Goal: Information Seeking & Learning: Find specific fact

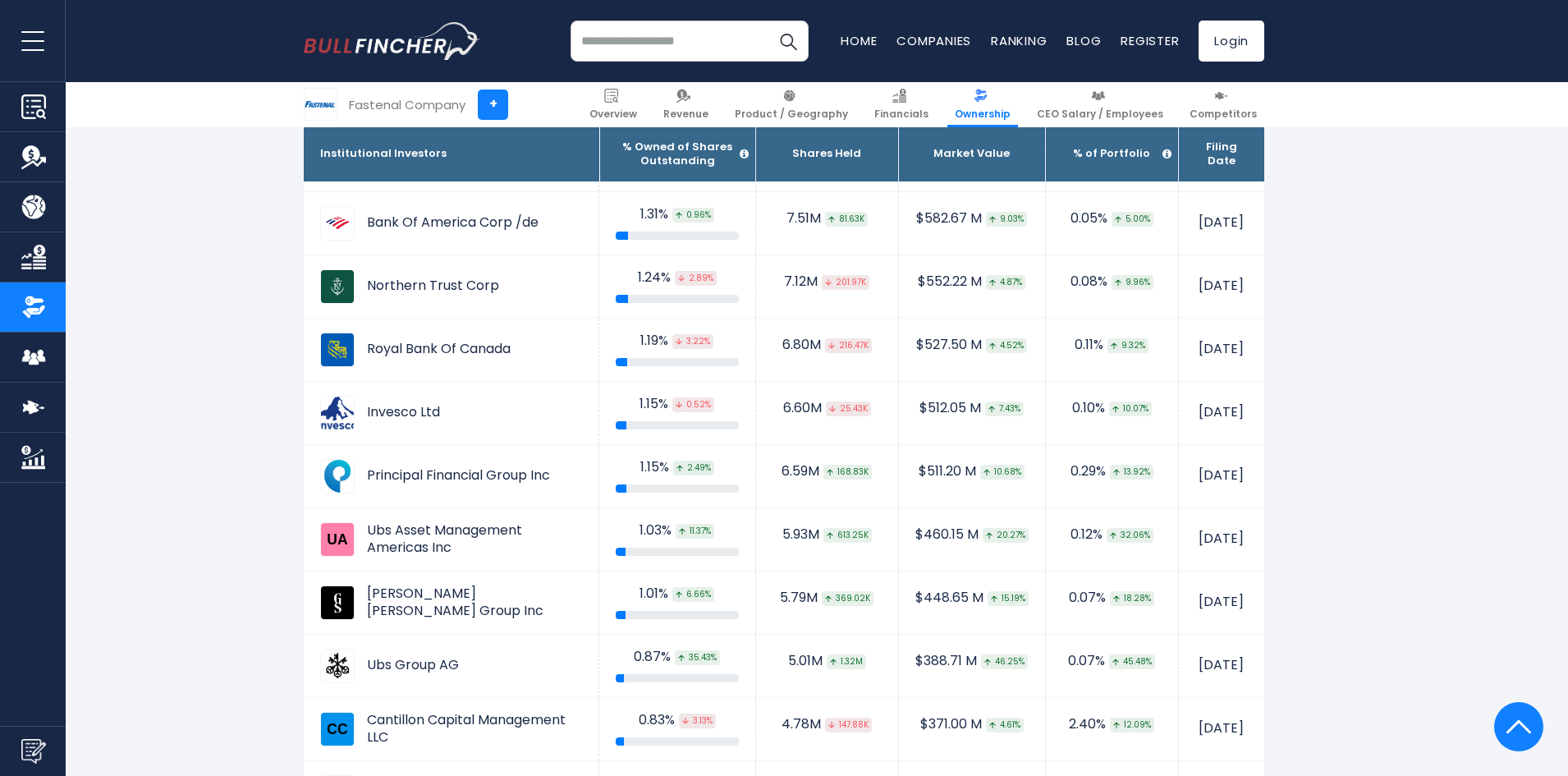
scroll to position [1725, 0]
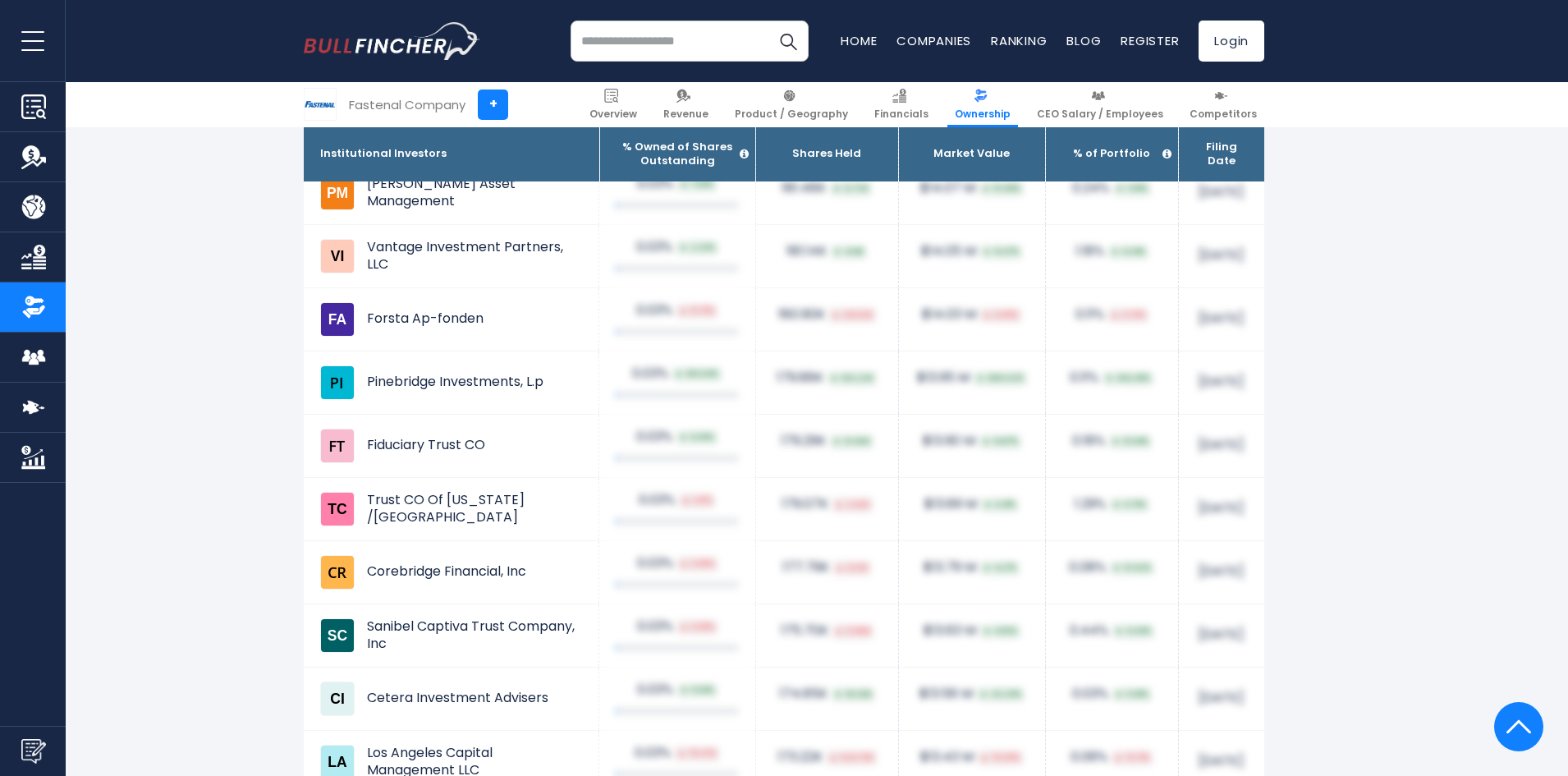
drag, startPoint x: 1364, startPoint y: 326, endPoint x: 1393, endPoint y: 261, distance: 71.2
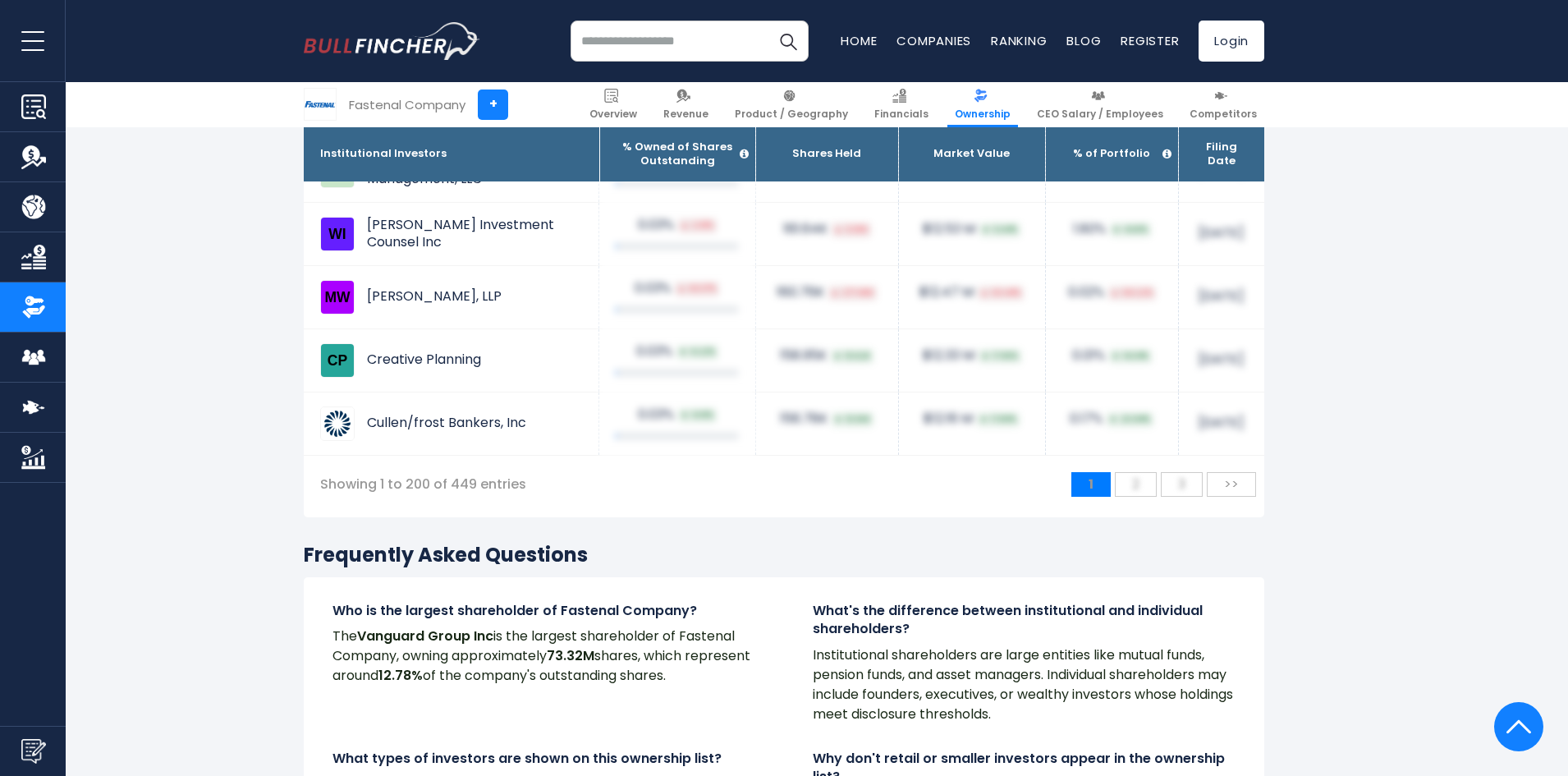
scroll to position [13631, 0]
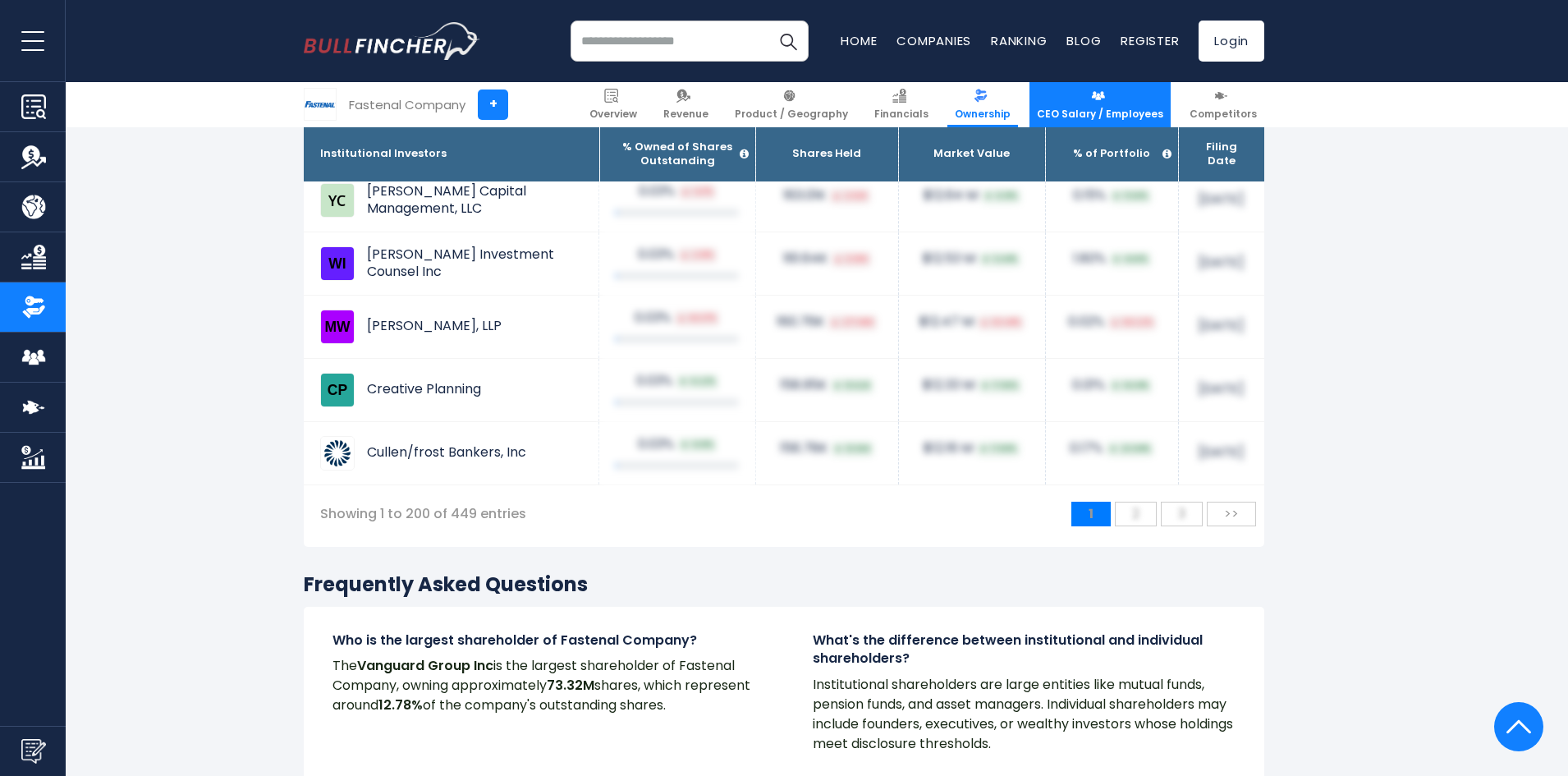
click at [1099, 100] on img at bounding box center [1097, 96] width 14 height 14
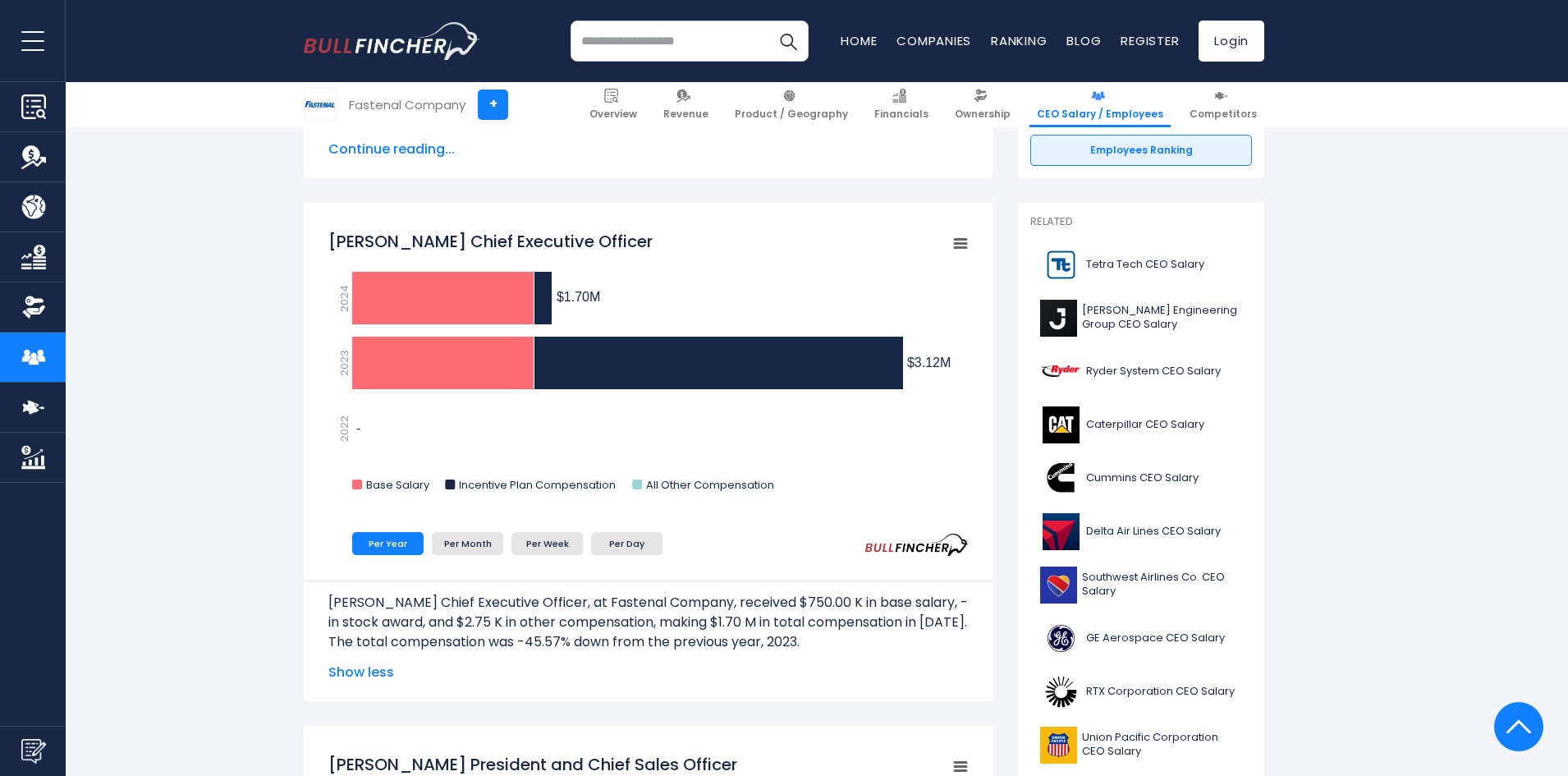
scroll to position [411, 0]
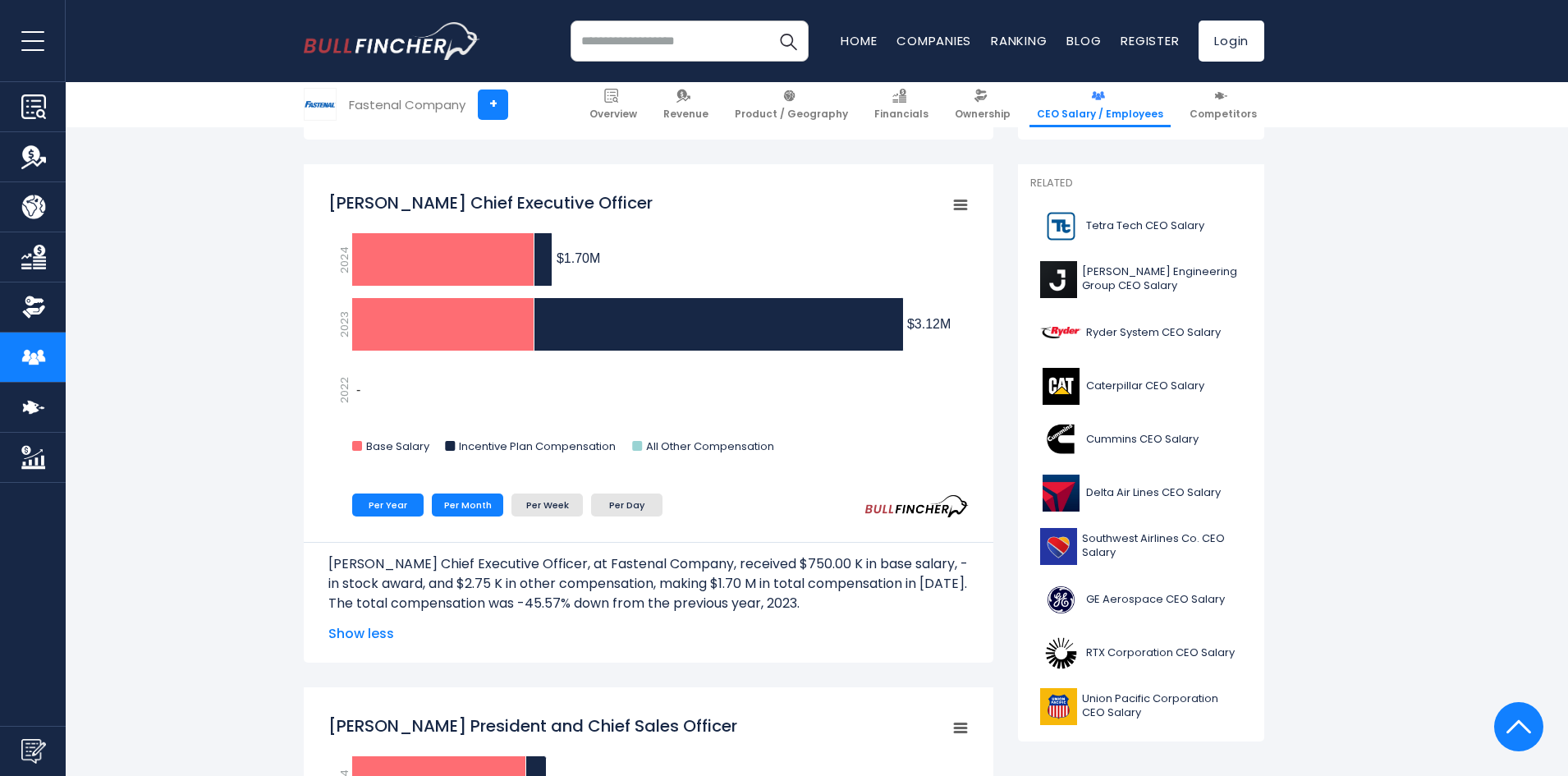
click at [469, 509] on li "Per Month" at bounding box center [467, 504] width 71 height 23
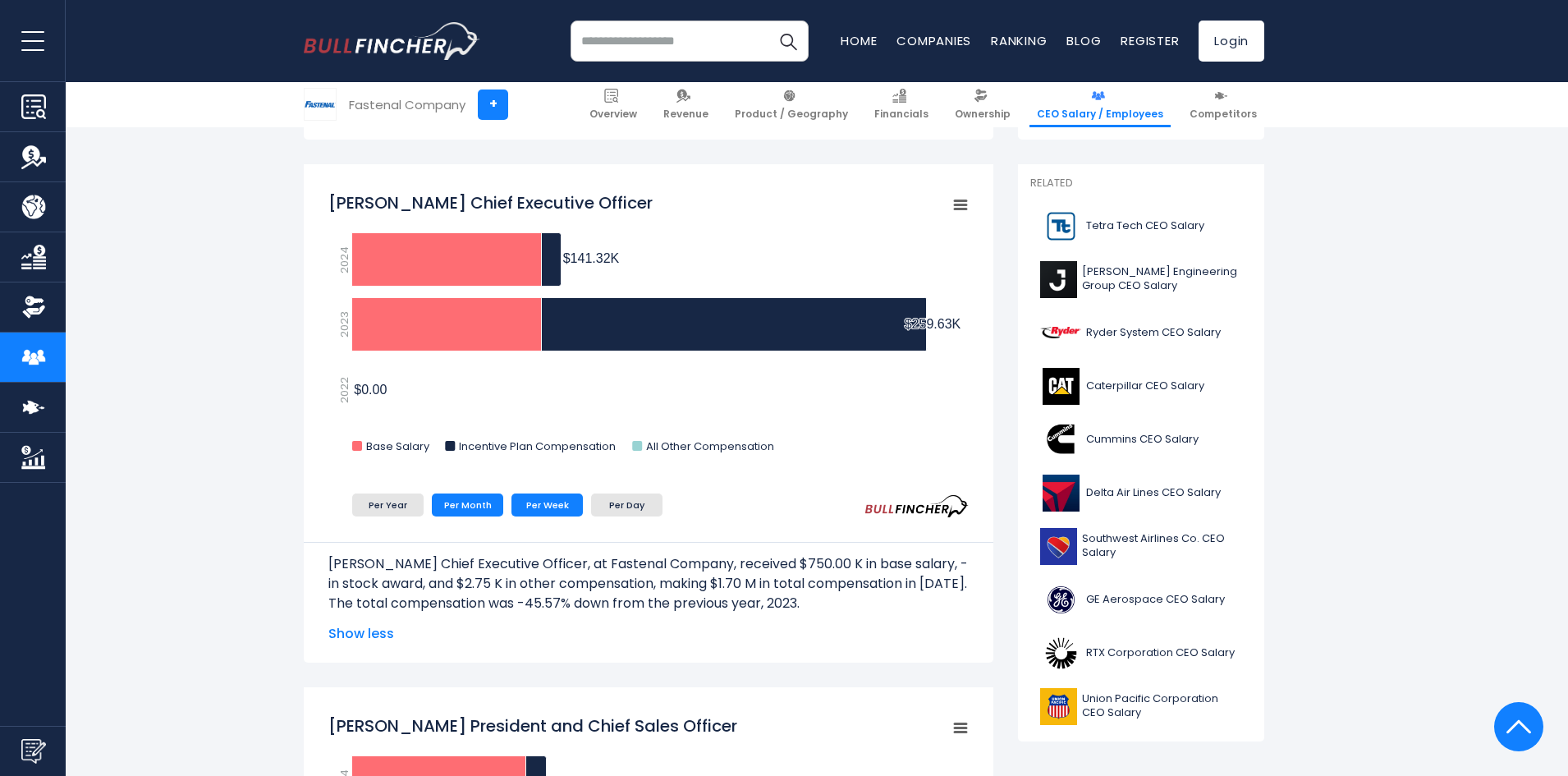
click at [554, 504] on li "Per Week" at bounding box center [546, 504] width 71 height 23
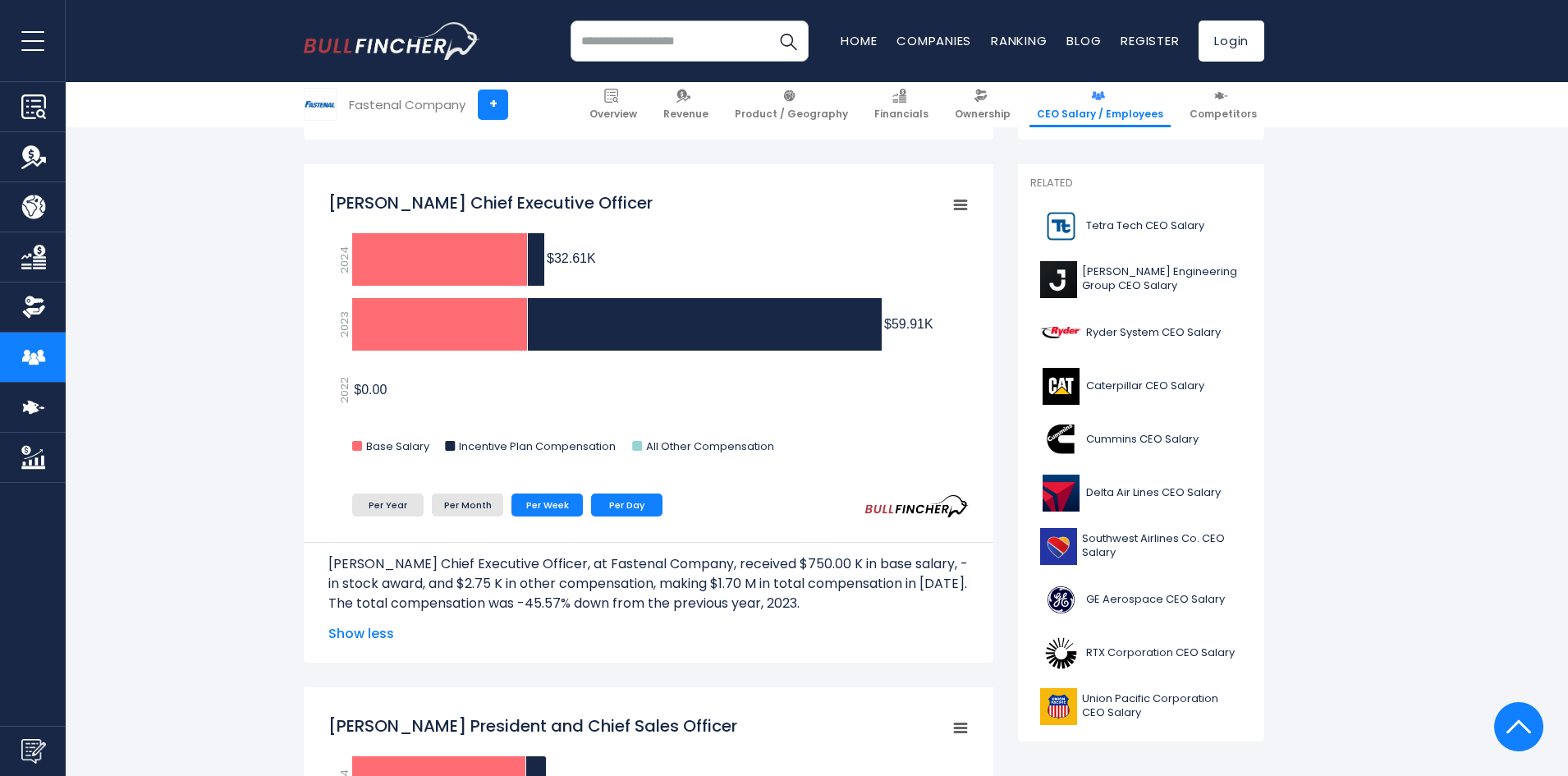
click at [642, 496] on li "Per Day" at bounding box center [627, 504] width 71 height 23
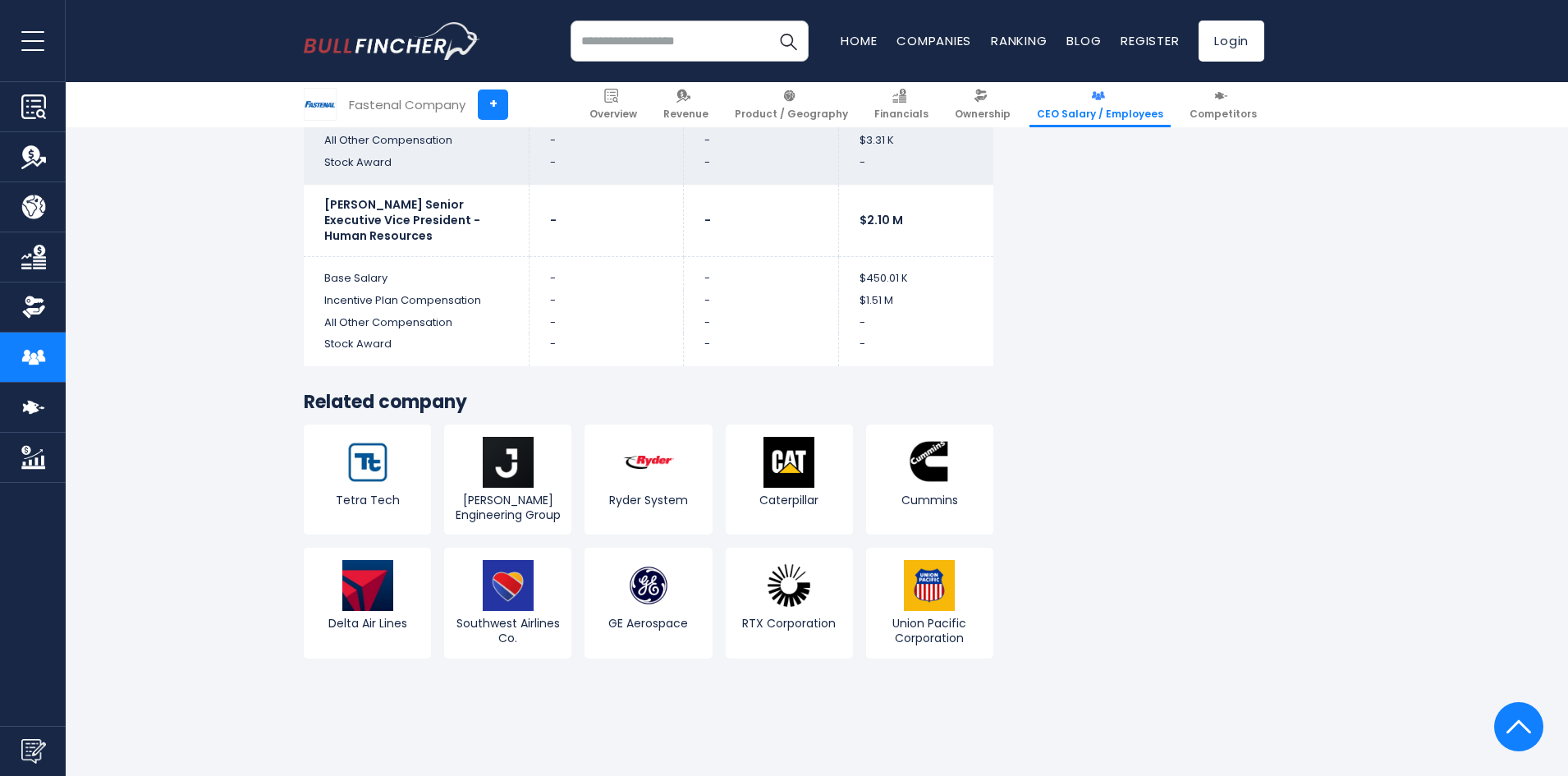
scroll to position [4927, 0]
